Goal: Obtain resource: Obtain resource

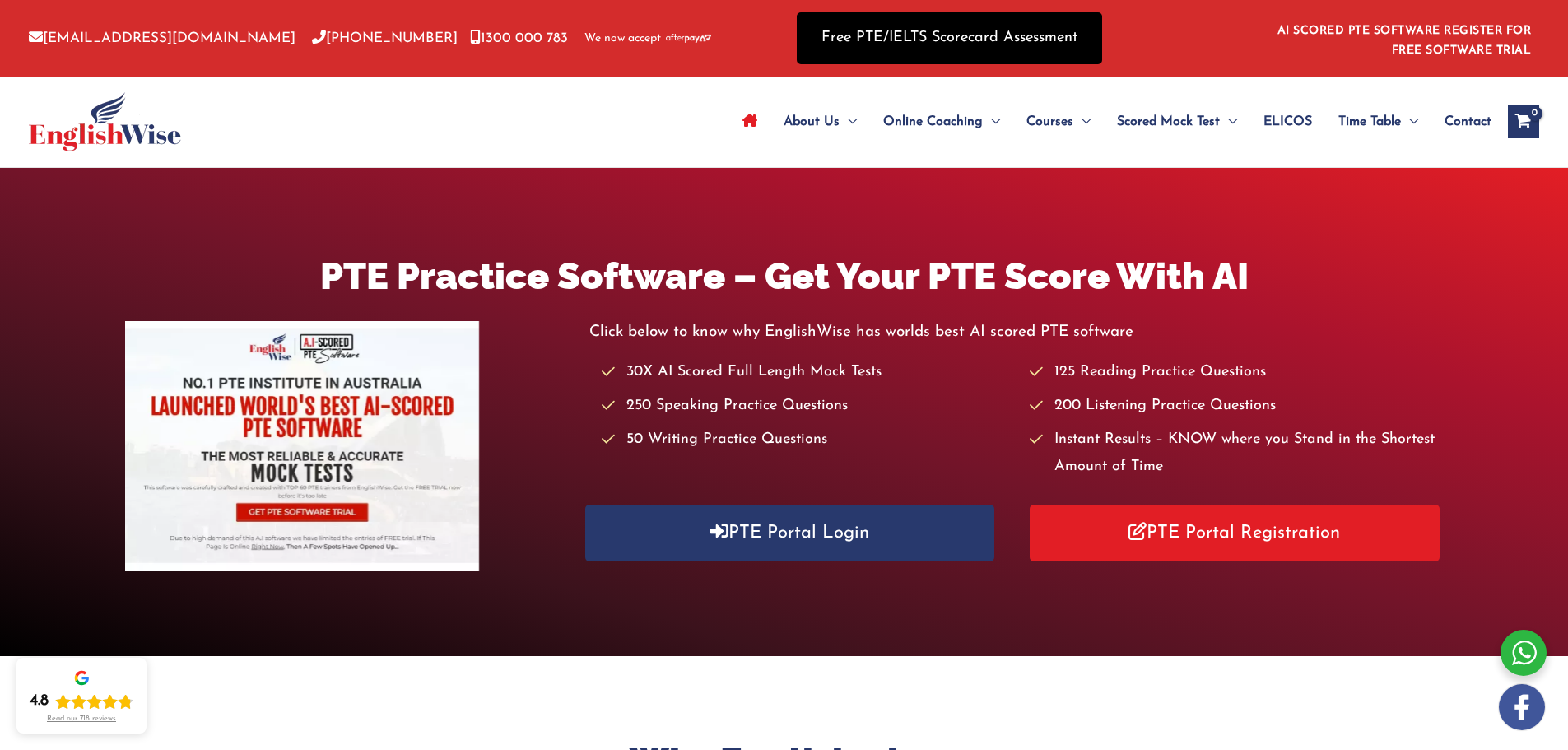
click at [853, 44] on link "Free PTE/IELTS Scorecard Assessment" at bounding box center [949, 38] width 306 height 52
